Goal: Task Accomplishment & Management: Use online tool/utility

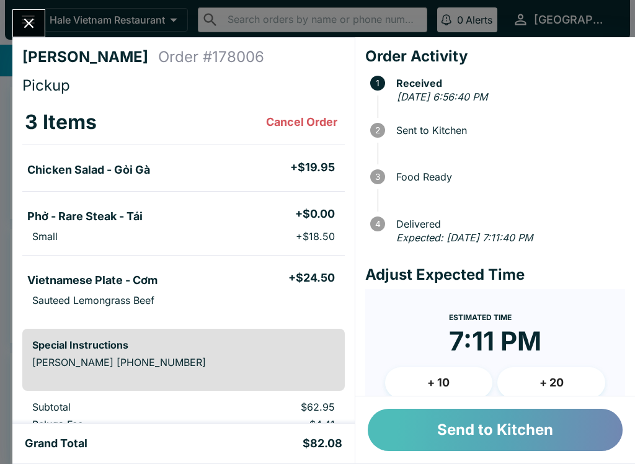
click at [454, 436] on button "Send to Kitchen" at bounding box center [495, 430] width 255 height 42
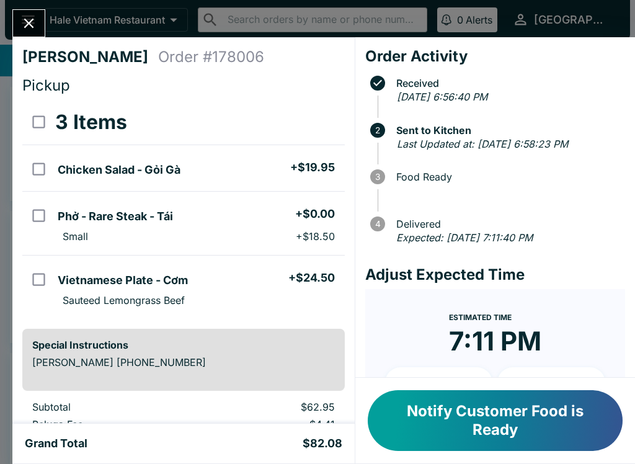
click at [483, 354] on time "7:11 PM" at bounding box center [495, 341] width 92 height 32
click at [492, 357] on time "7:11 PM" at bounding box center [495, 341] width 92 height 32
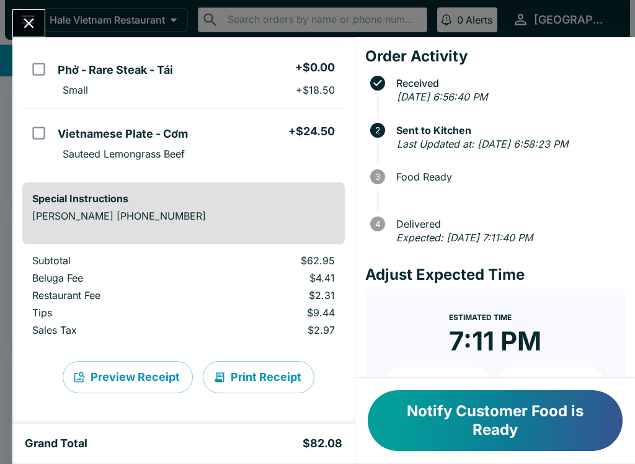
scroll to position [146, 0]
click at [478, 450] on button "Notify Customer Food is Ready" at bounding box center [495, 420] width 255 height 61
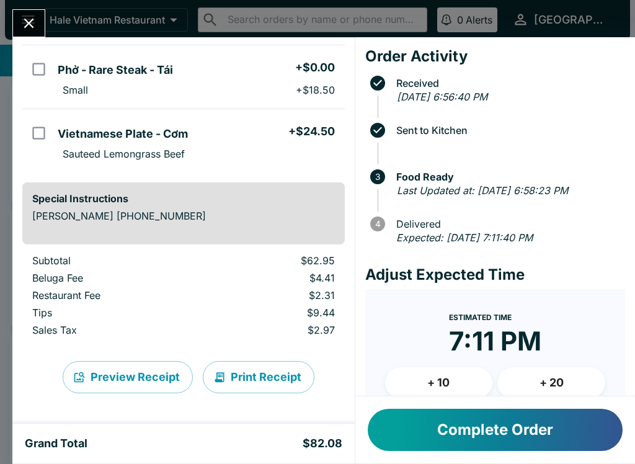
click at [486, 394] on button "+ 10" at bounding box center [439, 382] width 108 height 31
click at [517, 434] on button "Complete Order" at bounding box center [495, 430] width 255 height 42
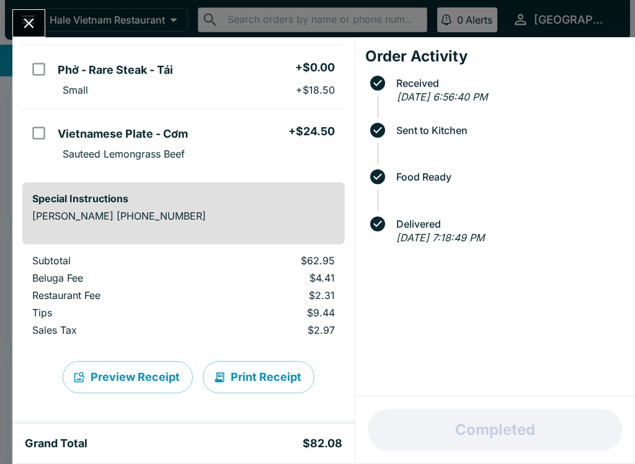
click at [28, 16] on icon "Close" at bounding box center [28, 23] width 17 height 17
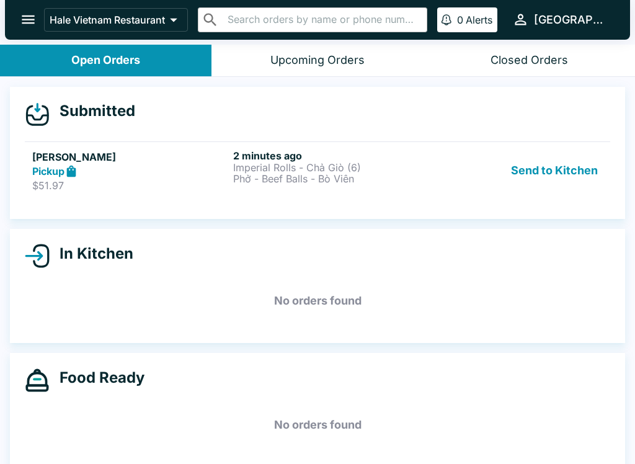
click at [61, 180] on p "$51.97" at bounding box center [130, 185] width 196 height 12
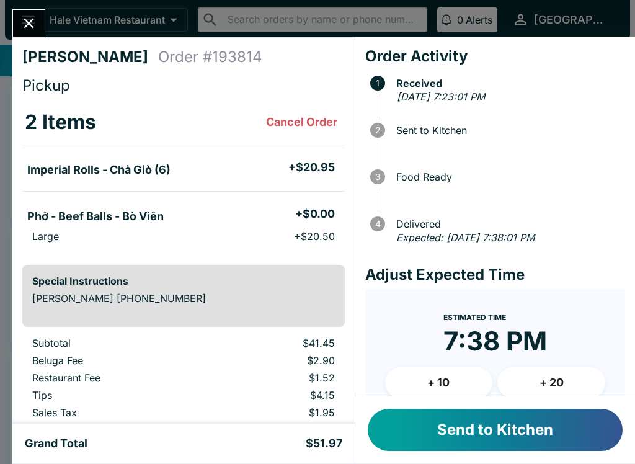
click at [443, 385] on button "+ 10" at bounding box center [439, 382] width 108 height 31
click at [473, 432] on button "Send to Kitchen" at bounding box center [495, 430] width 255 height 42
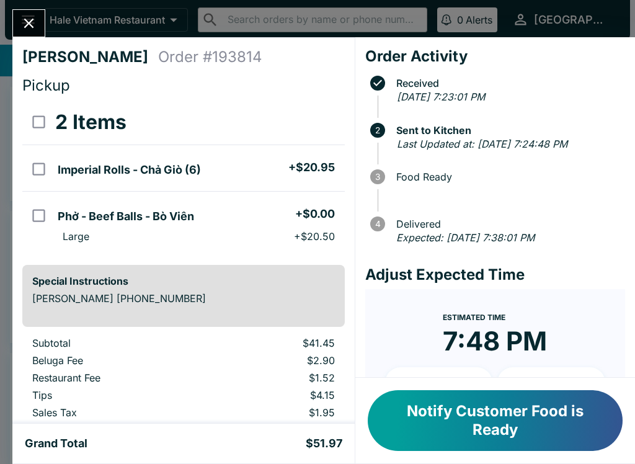
scroll to position [25, 0]
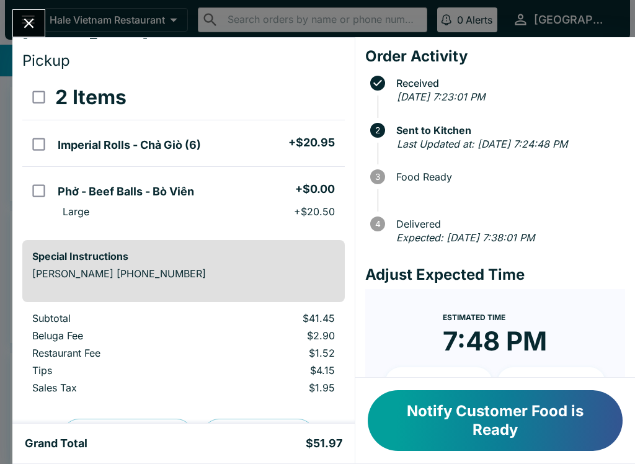
click at [461, 427] on button "Notify Customer Food is Ready" at bounding box center [495, 420] width 255 height 61
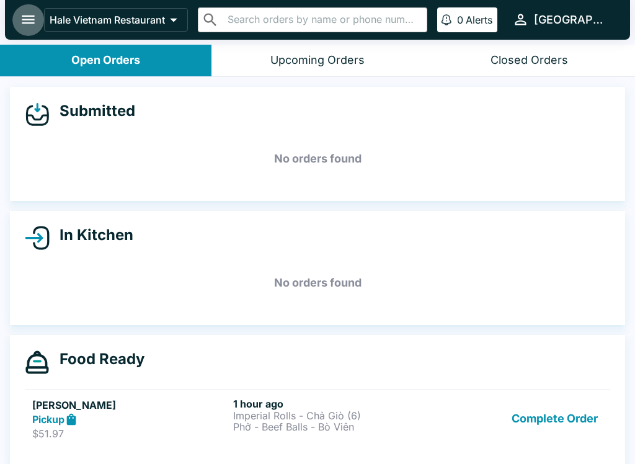
click at [22, 6] on button "open drawer" at bounding box center [28, 20] width 32 height 32
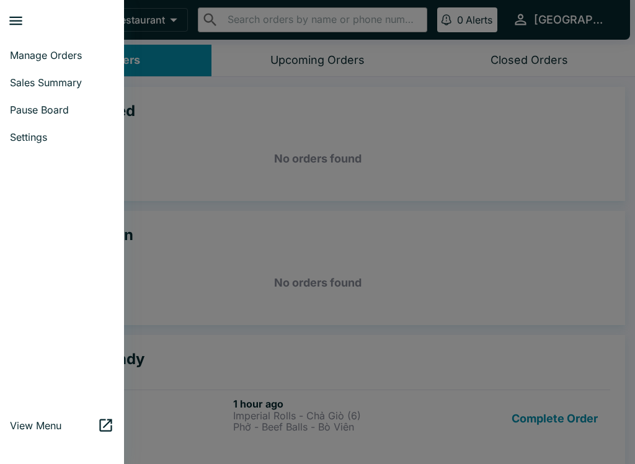
click at [177, 106] on div at bounding box center [317, 232] width 635 height 464
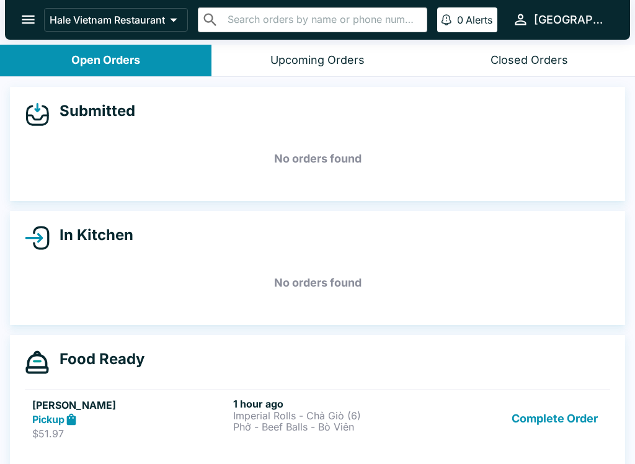
click at [96, 55] on div "Open Orders" at bounding box center [105, 60] width 69 height 14
click at [303, 63] on div "Upcoming Orders" at bounding box center [317, 60] width 94 height 14
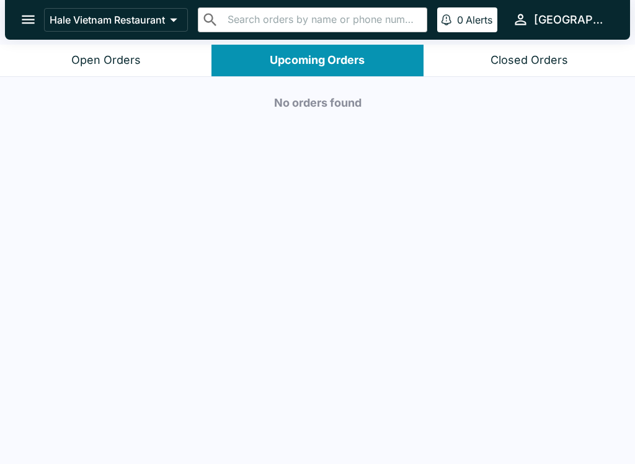
click at [102, 64] on div "Open Orders" at bounding box center [105, 60] width 69 height 14
